Goal: Task Accomplishment & Management: Complete application form

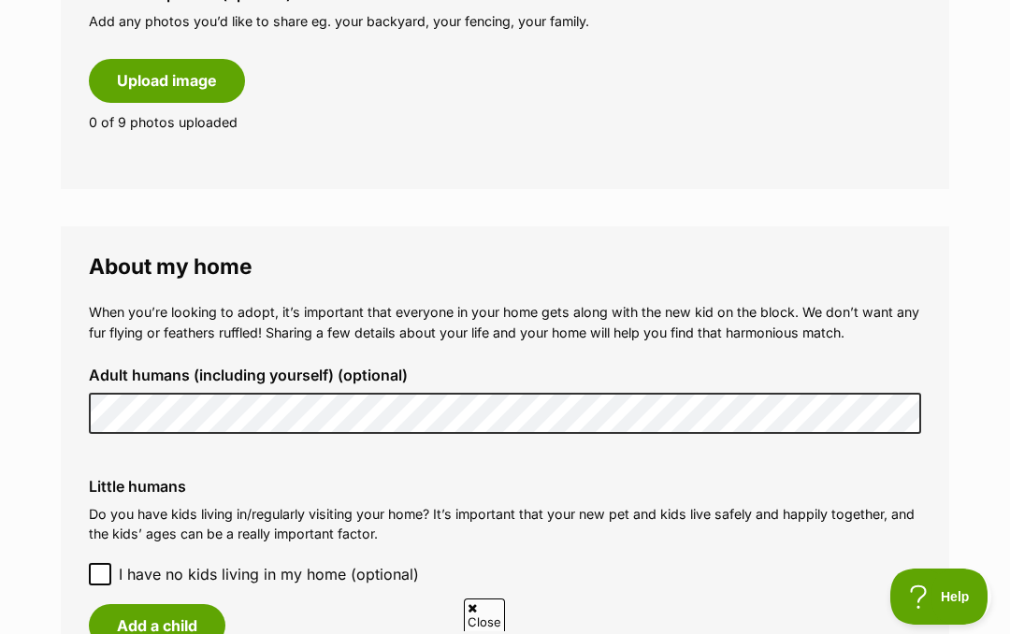
scroll to position [1151, 0]
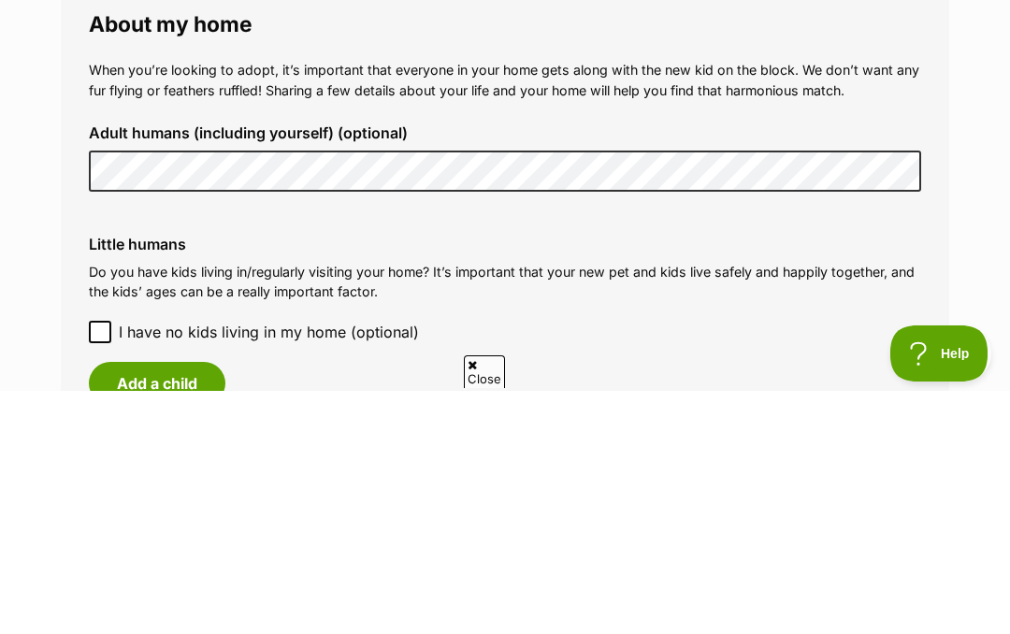
click at [493, 479] on label "Little humans" at bounding box center [505, 487] width 832 height 17
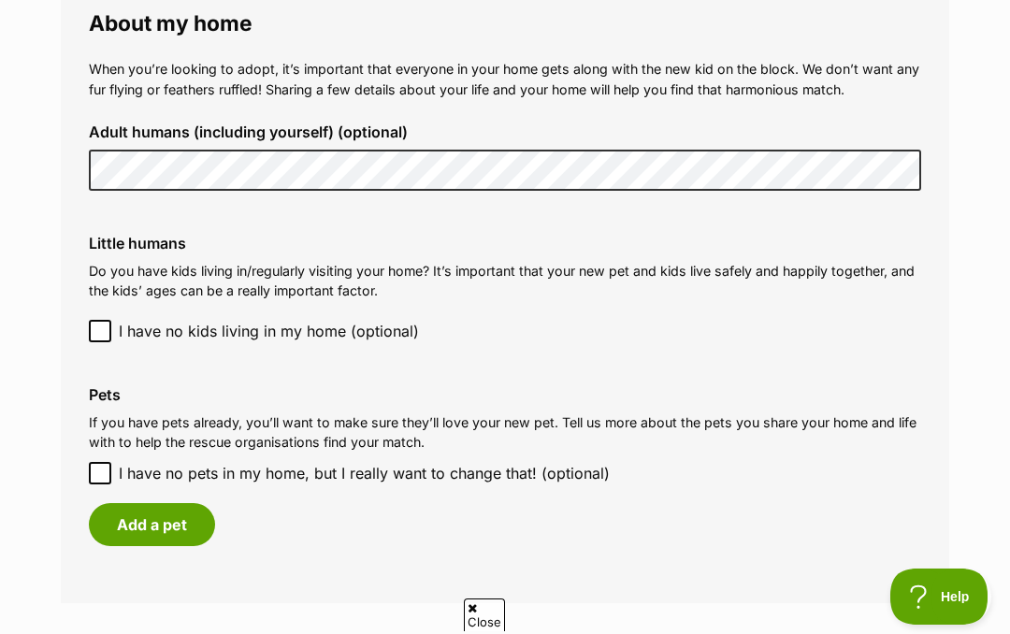
click at [107, 462] on input "I have no pets in my home, but I really want to change that! (optional)" at bounding box center [100, 473] width 22 height 22
checkbox input "true"
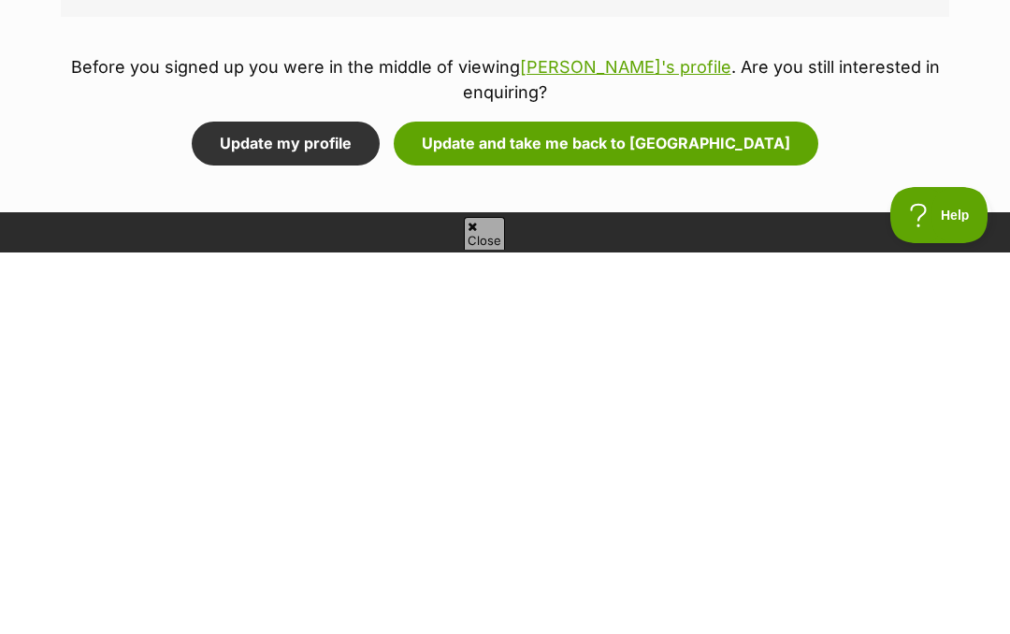
scroll to position [2108, 0]
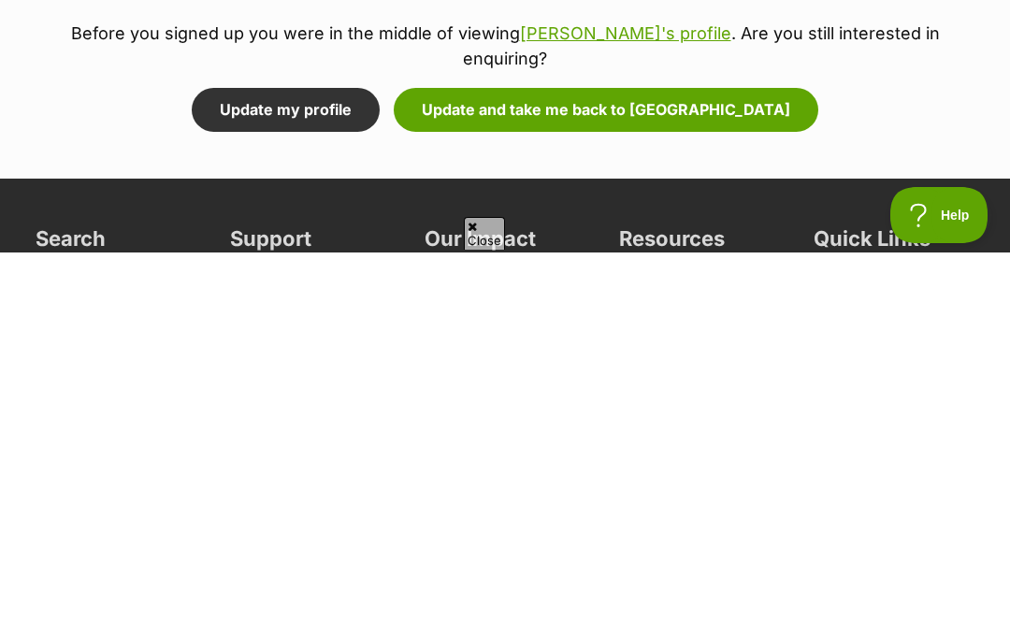
click at [688, 469] on button "Update and take me back to Zara" at bounding box center [606, 490] width 424 height 43
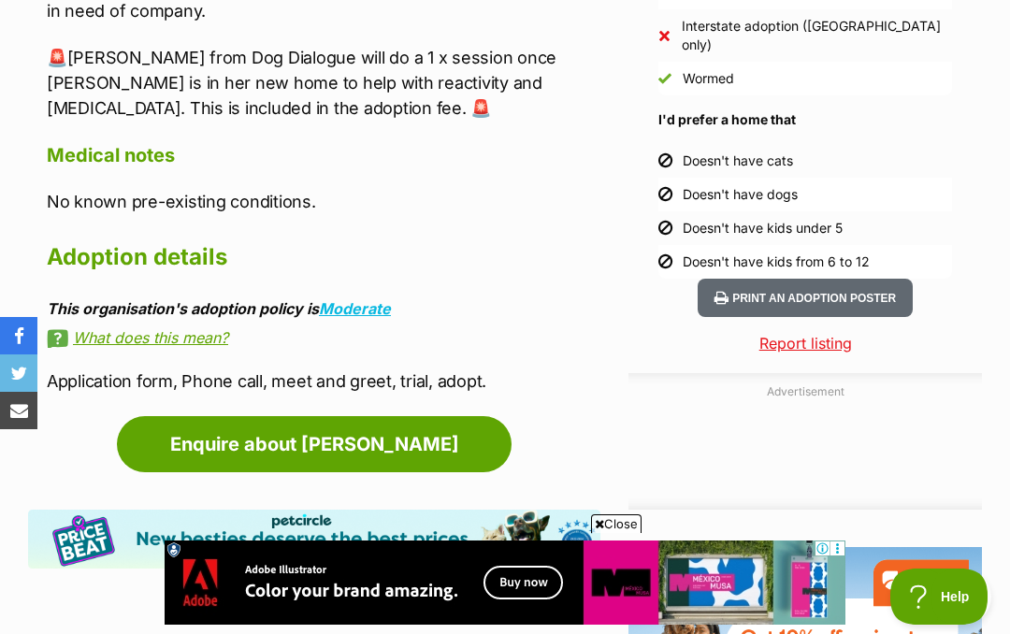
click at [191, 440] on link "Enquire about [PERSON_NAME]" at bounding box center [314, 444] width 394 height 56
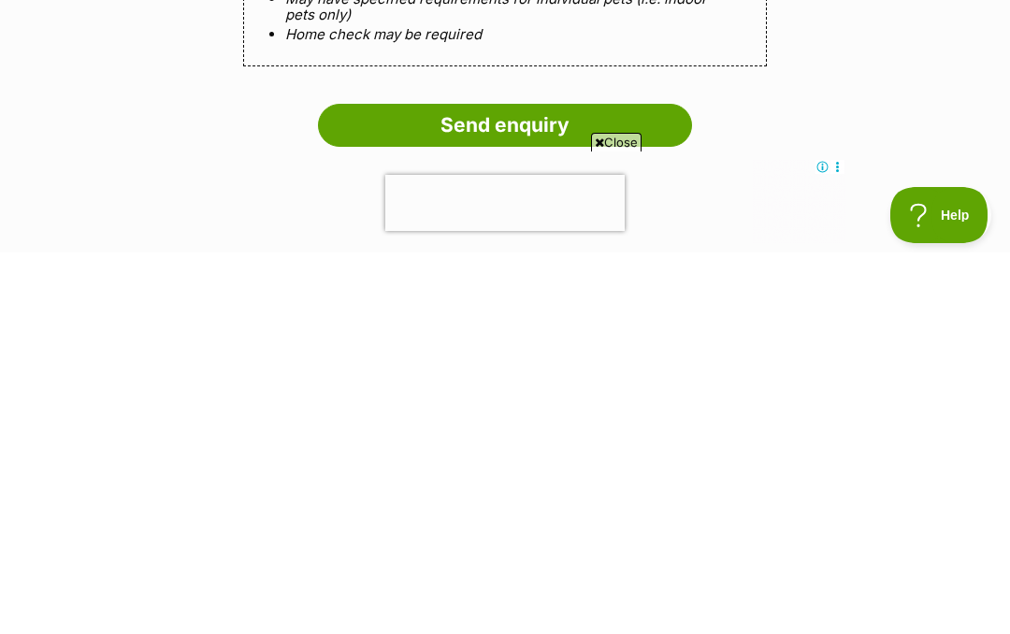
scroll to position [1612, 0]
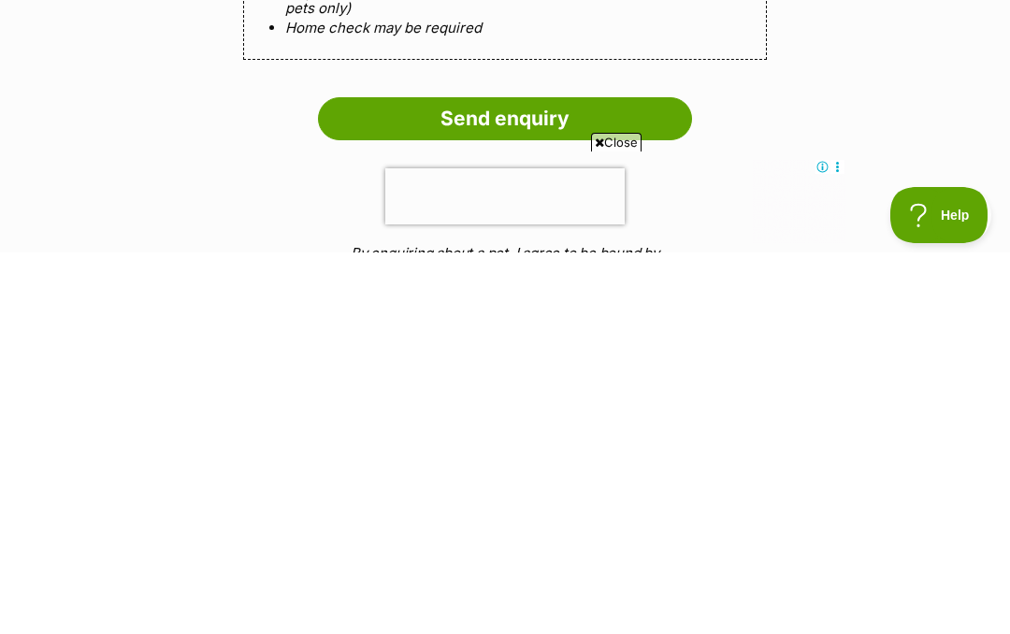
click at [609, 479] on input "Send enquiry" at bounding box center [505, 500] width 374 height 43
